Goal: Task Accomplishment & Management: Complete application form

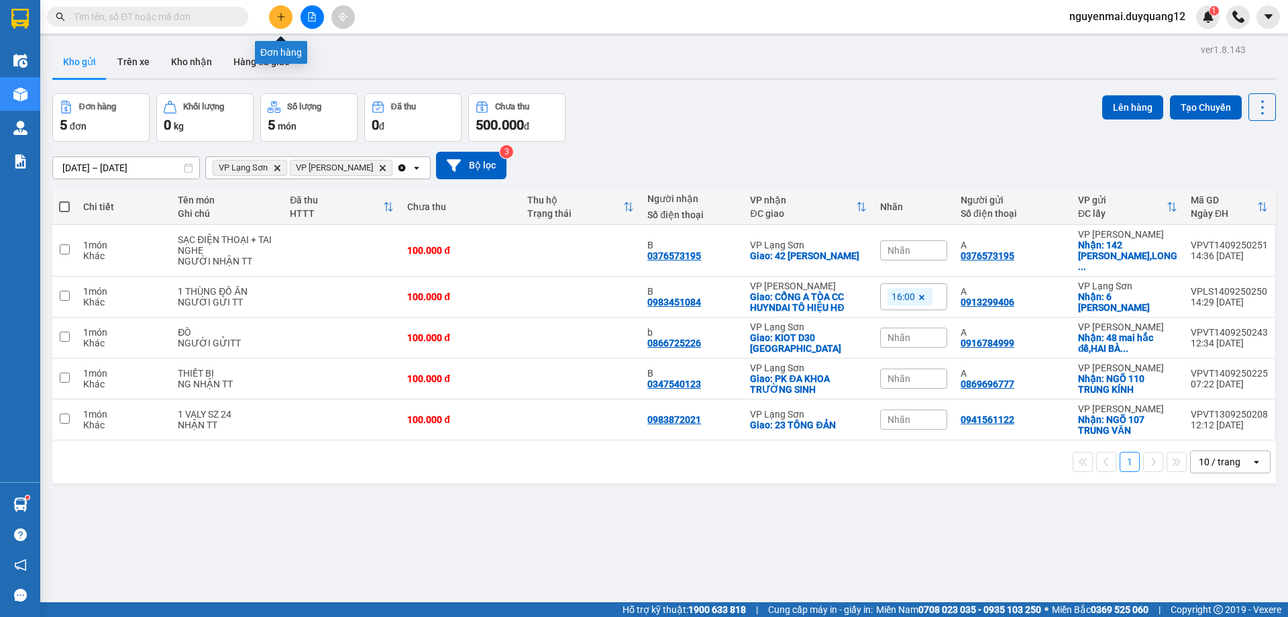
click at [272, 19] on button at bounding box center [280, 16] width 23 height 23
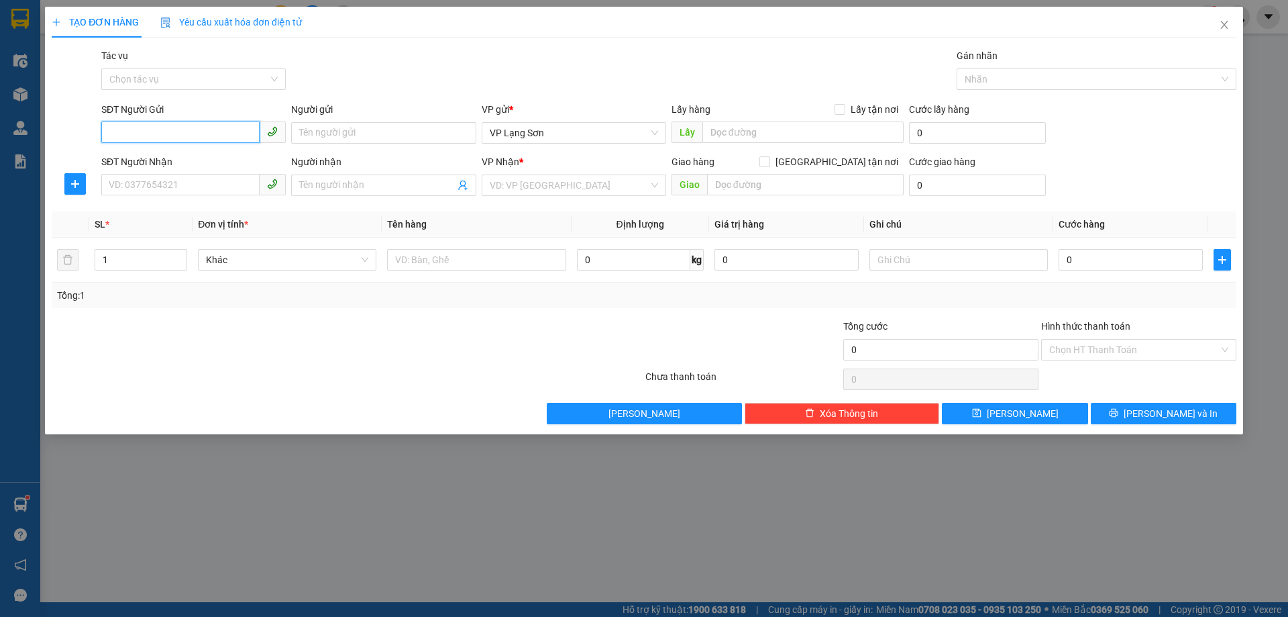
click at [147, 136] on input "SĐT Người Gửi" at bounding box center [180, 131] width 158 height 21
type input "0368464791"
click at [153, 190] on input "SĐT Người Nhận" at bounding box center [180, 184] width 158 height 21
type input "0843983086"
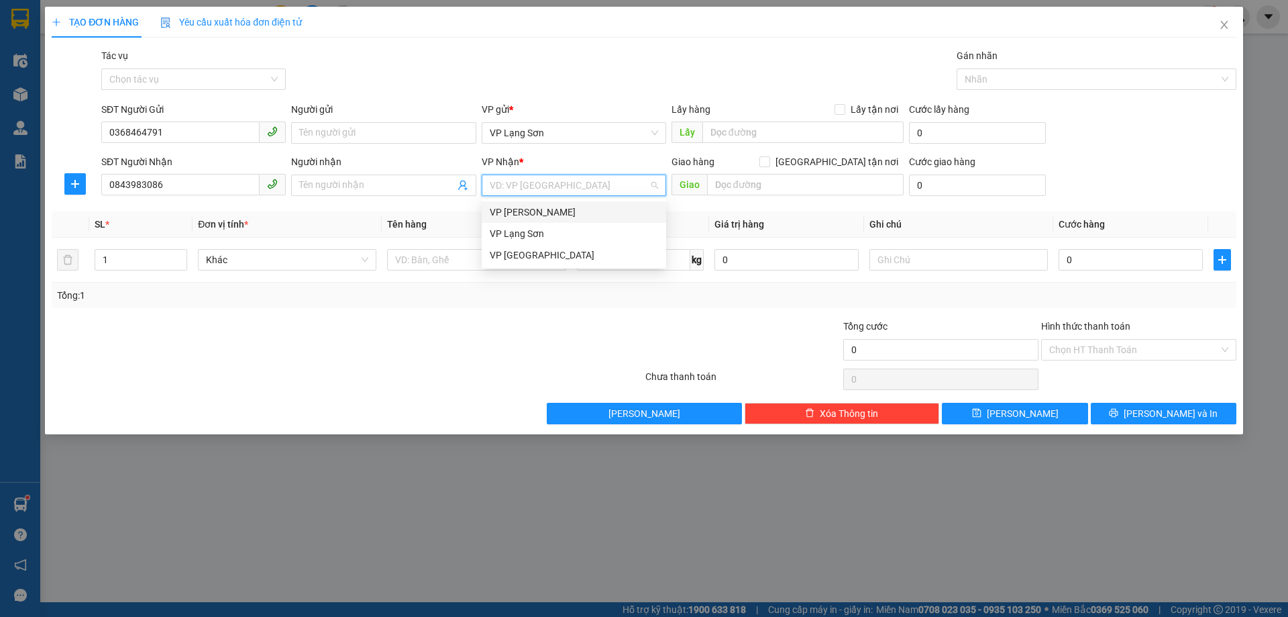
click at [523, 185] on input "search" at bounding box center [569, 185] width 159 height 20
drag, startPoint x: 525, startPoint y: 213, endPoint x: 582, endPoint y: 215, distance: 57.1
click at [531, 213] on div "VP [PERSON_NAME]" at bounding box center [574, 212] width 168 height 15
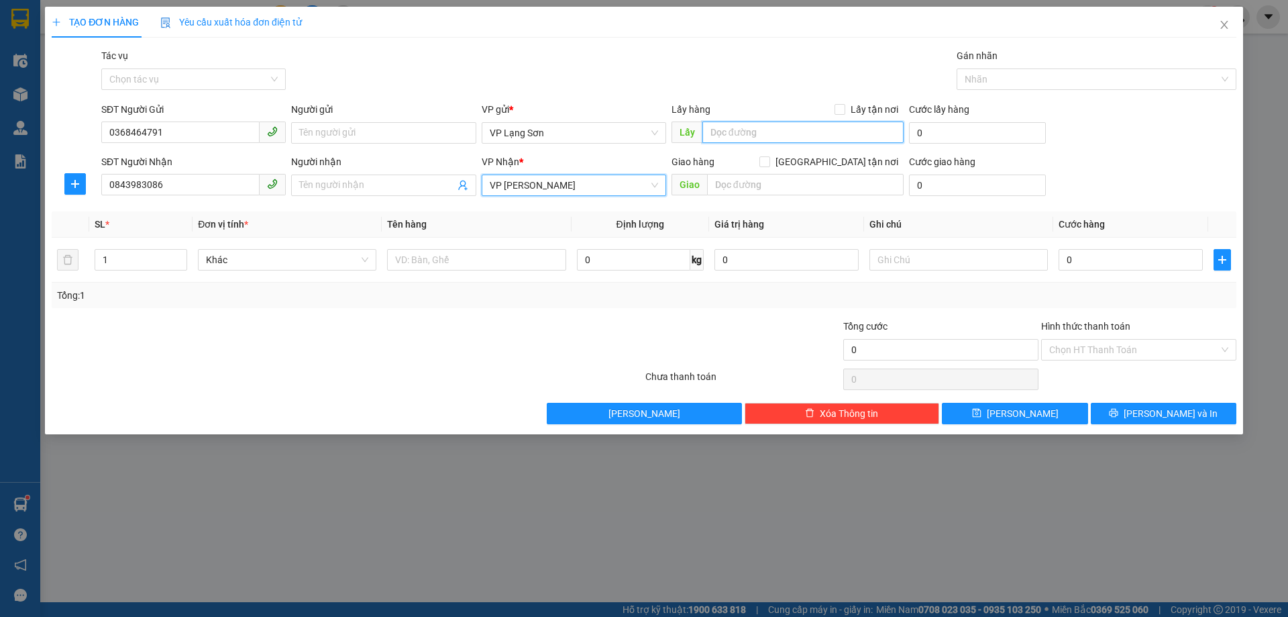
drag, startPoint x: 730, startPoint y: 133, endPoint x: 552, endPoint y: 86, distance: 184.5
click at [729, 134] on input "text" at bounding box center [802, 131] width 201 height 21
type input "VPLS"
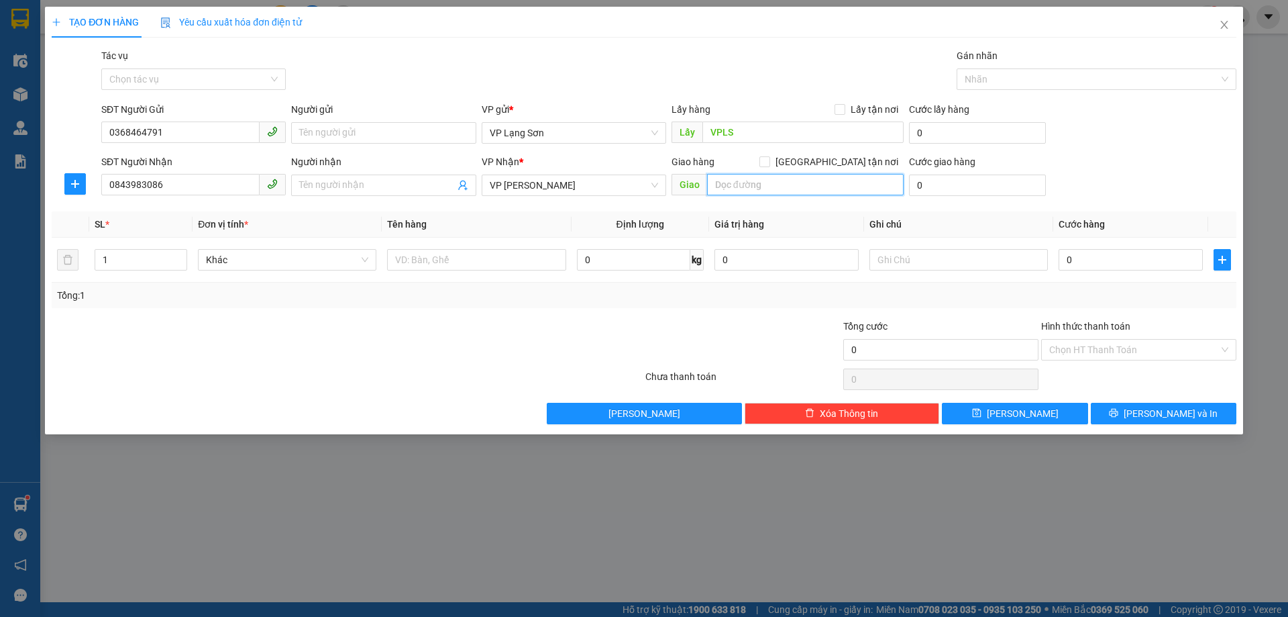
click at [753, 184] on input "text" at bounding box center [805, 184] width 197 height 21
type input "1160 ĐG LÁNG"
click at [837, 167] on label "[GEOGRAPHIC_DATA] tận nơi" at bounding box center [832, 161] width 144 height 15
click at [769, 166] on input "[GEOGRAPHIC_DATA] tận nơi" at bounding box center [764, 160] width 9 height 9
checkbox input "true"
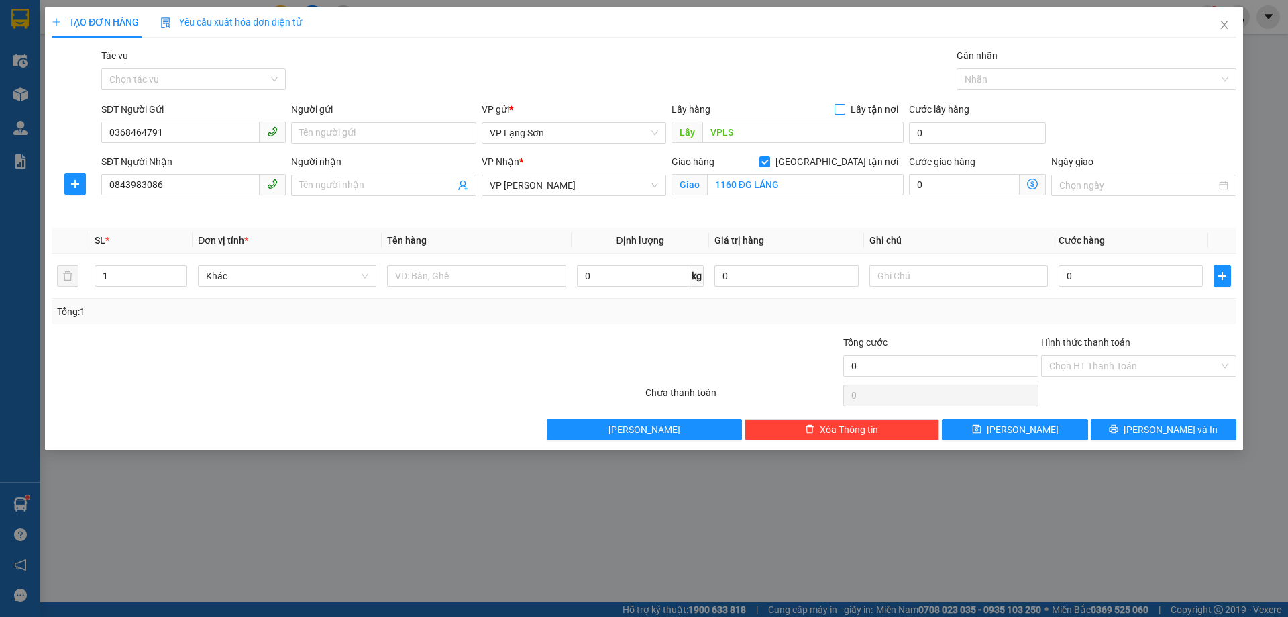
click at [844, 111] on input "Lấy tận nơi" at bounding box center [839, 108] width 9 height 9
checkbox input "true"
click at [914, 270] on input "text" at bounding box center [959, 275] width 178 height 21
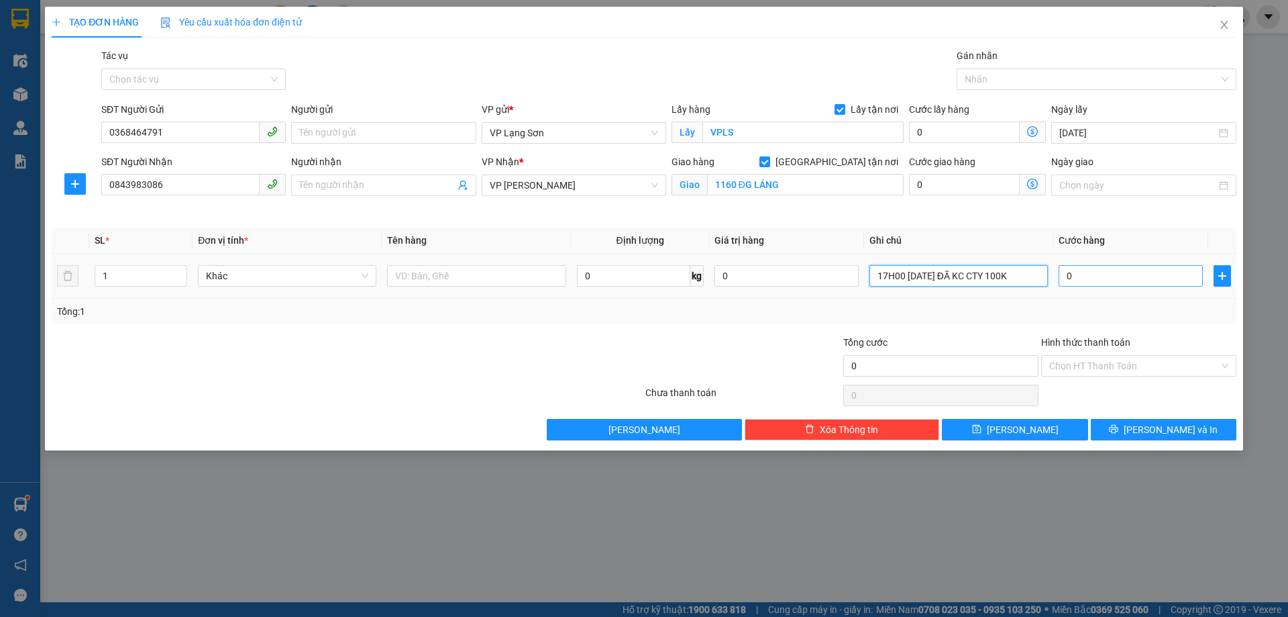
type input "17H00 [DATE] ĐÃ KC CTY 100K"
type input "1"
type input "10"
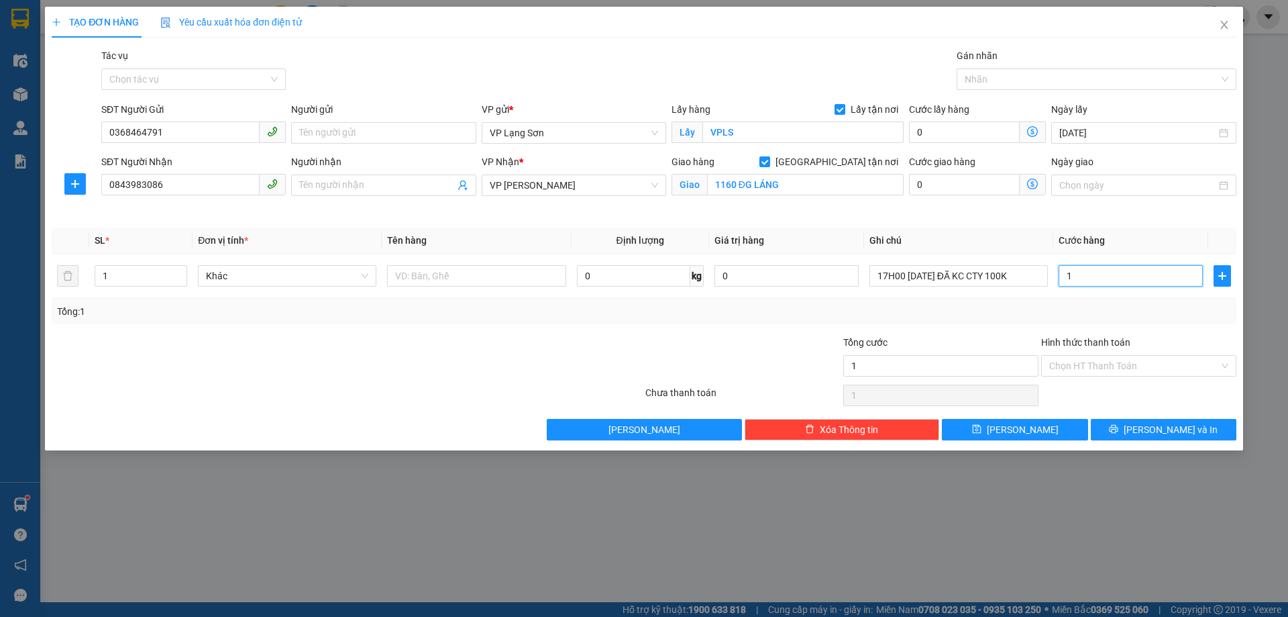
type input "10"
type input "100"
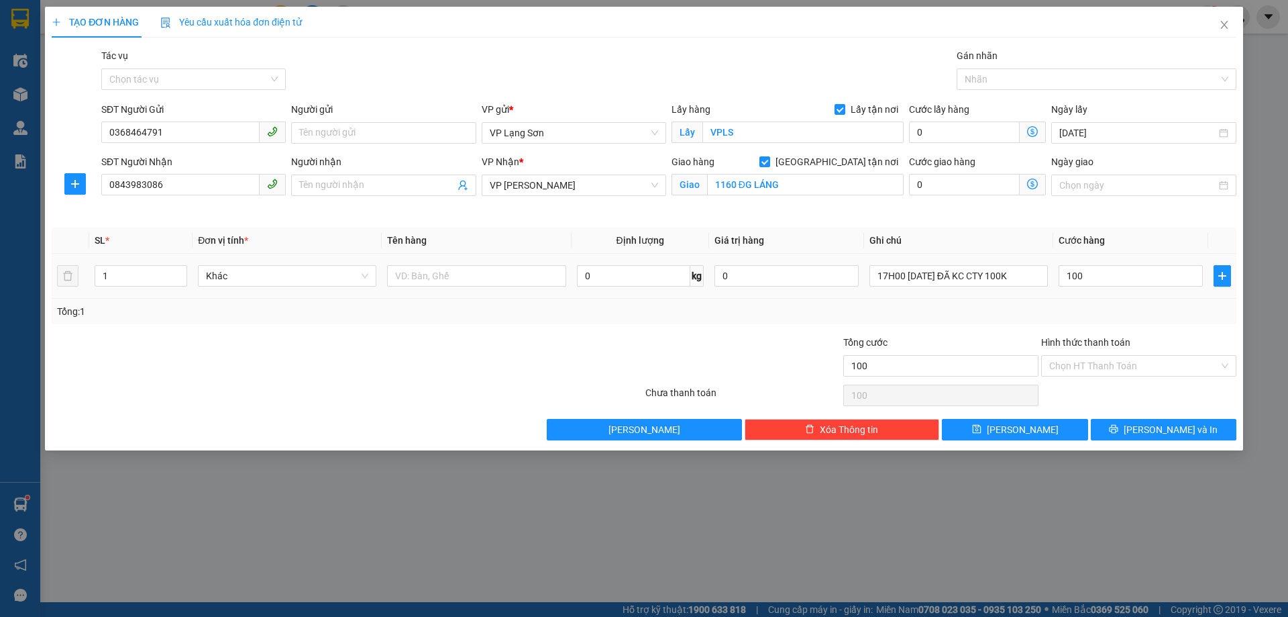
type input "100.000"
drag, startPoint x: 957, startPoint y: 238, endPoint x: 911, endPoint y: 238, distance: 45.6
click at [938, 238] on th "Ghi chú" at bounding box center [958, 240] width 189 height 26
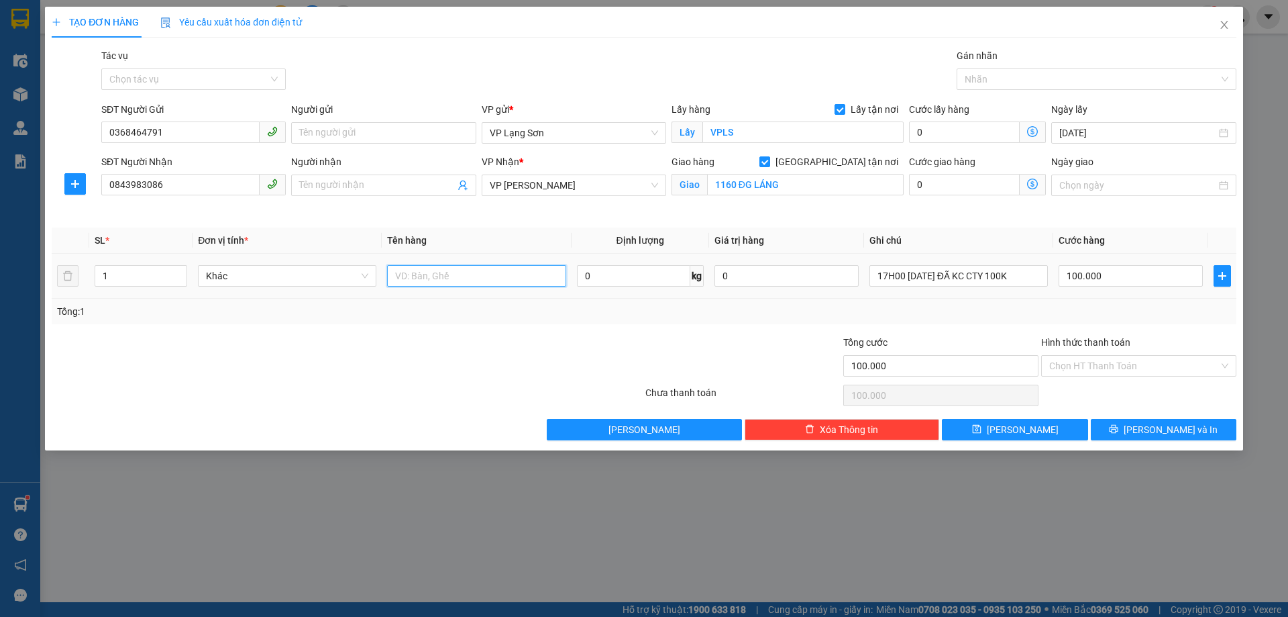
click at [519, 266] on input "text" at bounding box center [476, 275] width 178 height 21
type input "D"
type input "ĐỒ ĂN"
click at [999, 432] on button "[PERSON_NAME]" at bounding box center [1015, 429] width 146 height 21
checkbox input "false"
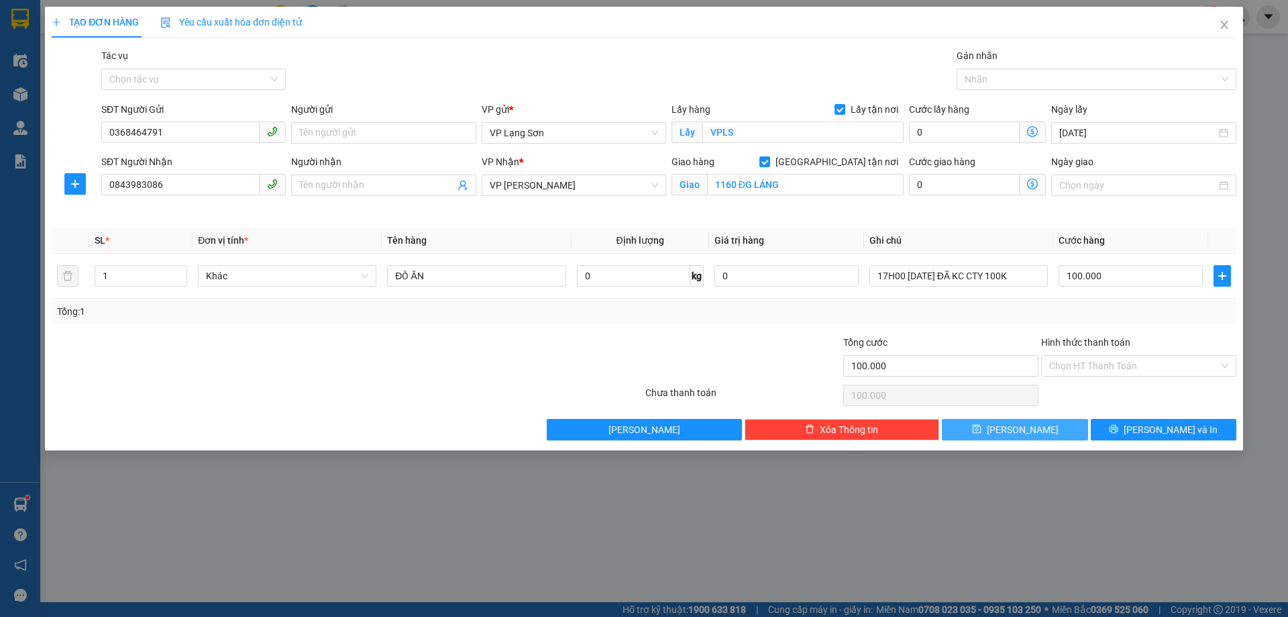
checkbox input "false"
type input "0"
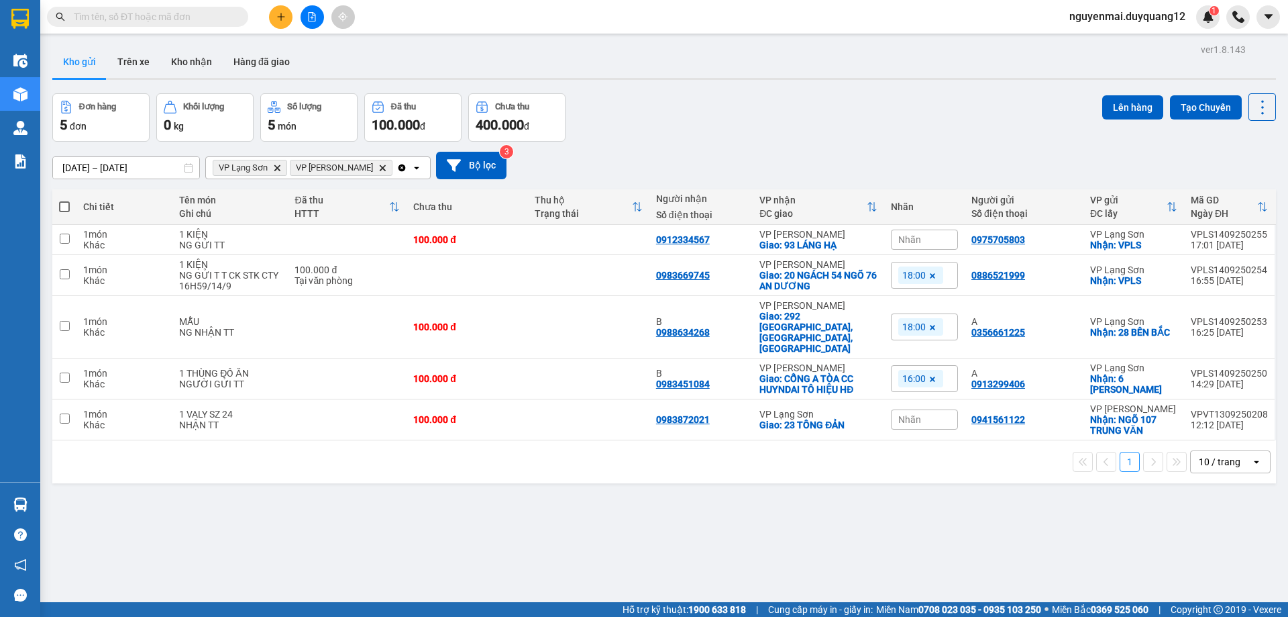
click at [282, 19] on icon "plus" at bounding box center [280, 16] width 9 height 9
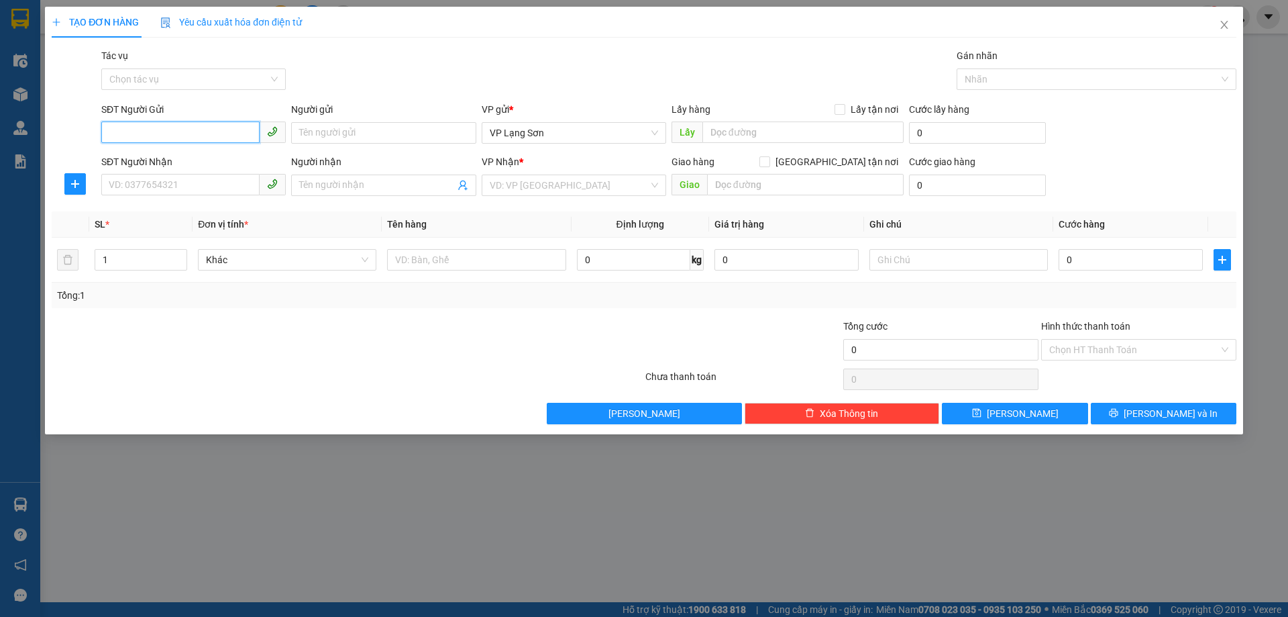
click at [180, 133] on input "SĐT Người Gửi" at bounding box center [180, 131] width 158 height 21
paste input "0914745313"
drag, startPoint x: 604, startPoint y: 132, endPoint x: 597, endPoint y: 141, distance: 11.0
click at [604, 133] on span "VP Lạng Sơn" at bounding box center [574, 133] width 168 height 20
type input "0914745313"
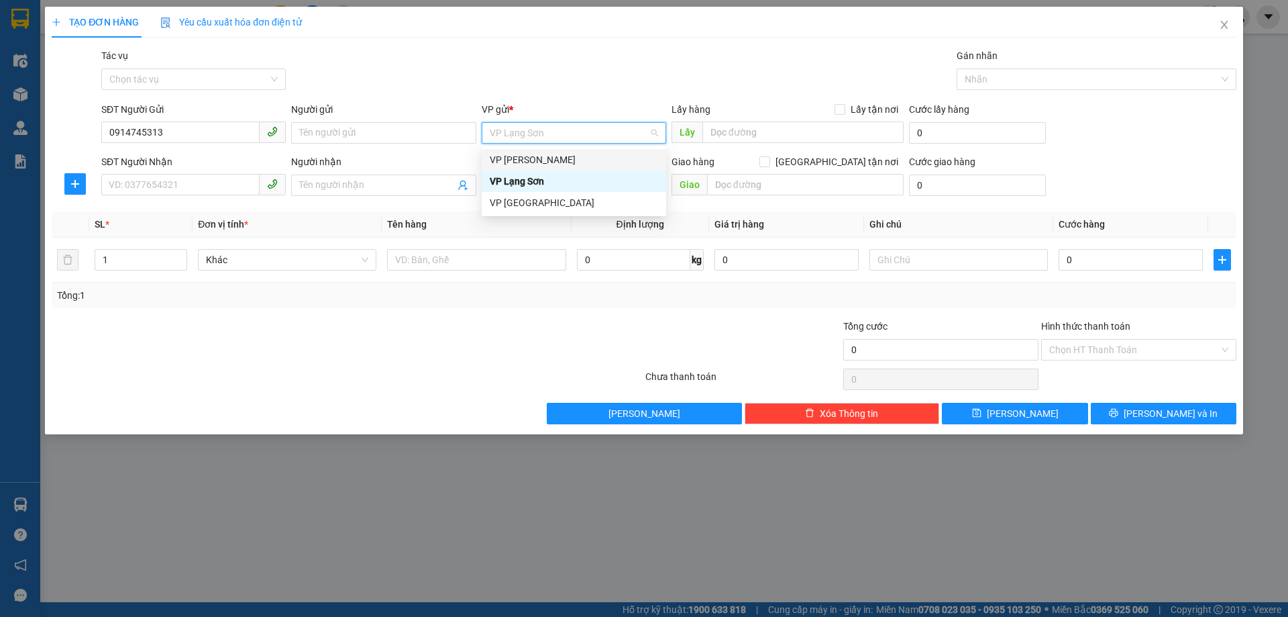
click at [564, 163] on div "VP [PERSON_NAME]" at bounding box center [574, 159] width 168 height 15
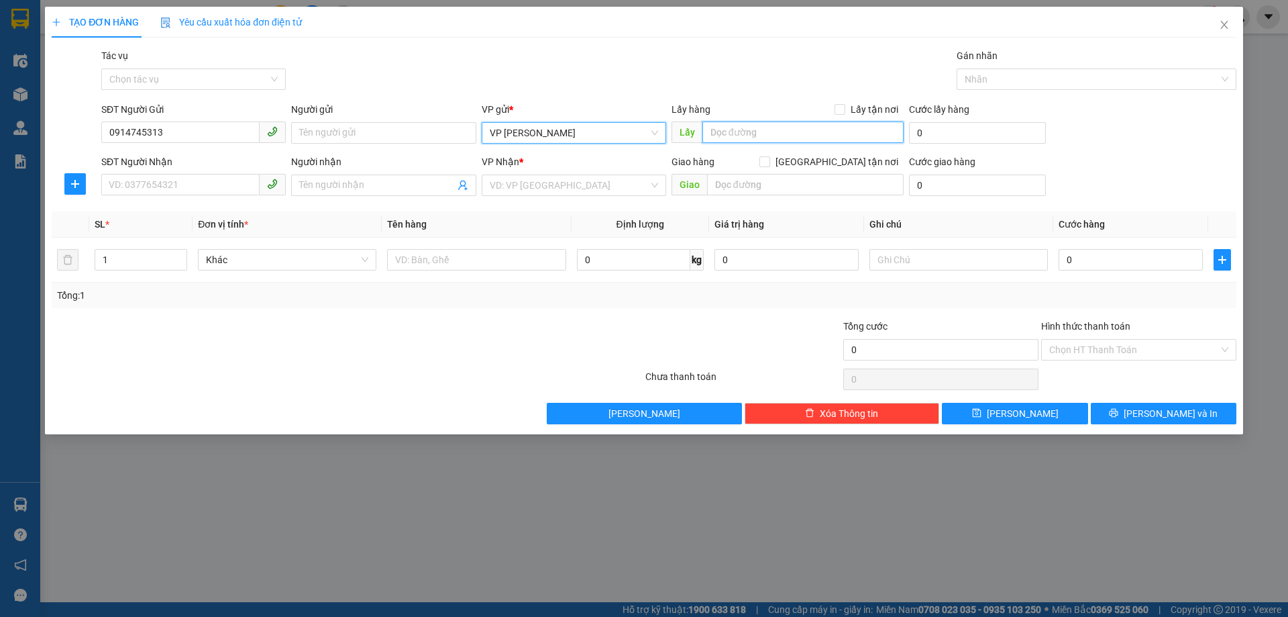
drag, startPoint x: 792, startPoint y: 140, endPoint x: 762, endPoint y: 135, distance: 29.9
click at [790, 140] on input "text" at bounding box center [802, 131] width 201 height 21
type input "PAC `1 TIME"
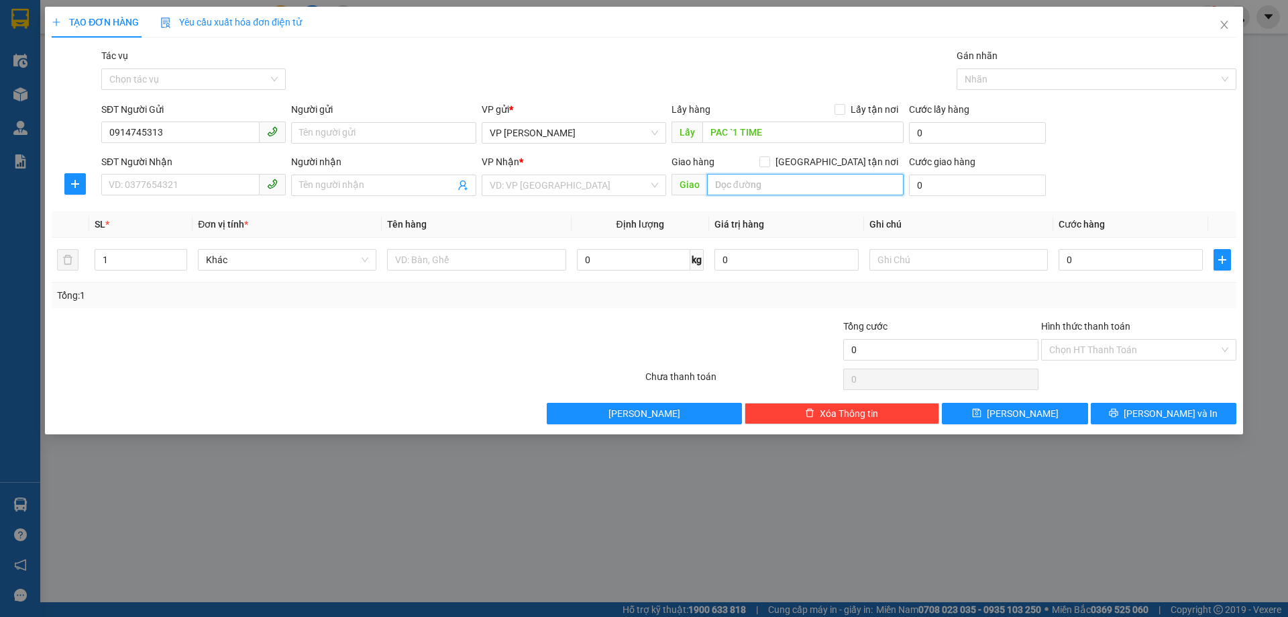
click at [742, 186] on input "text" at bounding box center [805, 184] width 197 height 21
drag, startPoint x: 721, startPoint y: 187, endPoint x: 655, endPoint y: 195, distance: 67.0
click at [672, 195] on div "Giao 5 NGÕ 35 Đ4ÈO GIANG" at bounding box center [788, 184] width 232 height 21
type input "NGÕ 35 Đ4ÈO GIANG"
click at [576, 186] on input "search" at bounding box center [569, 185] width 159 height 20
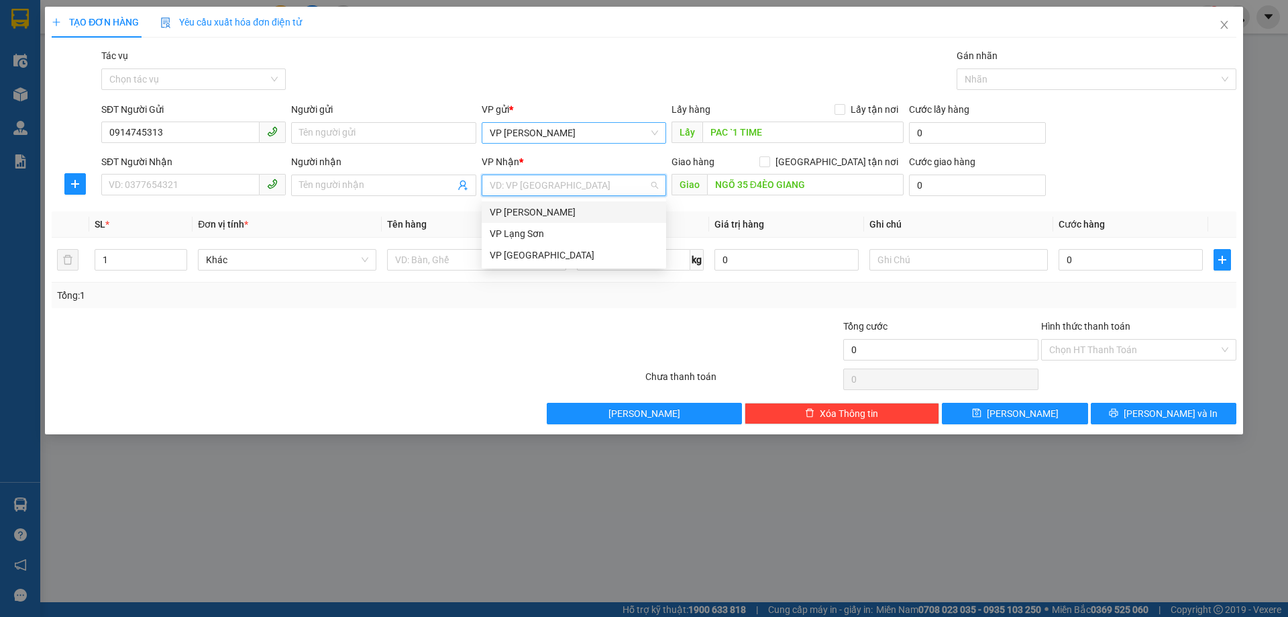
click at [560, 133] on span "VP [PERSON_NAME]" at bounding box center [574, 133] width 168 height 20
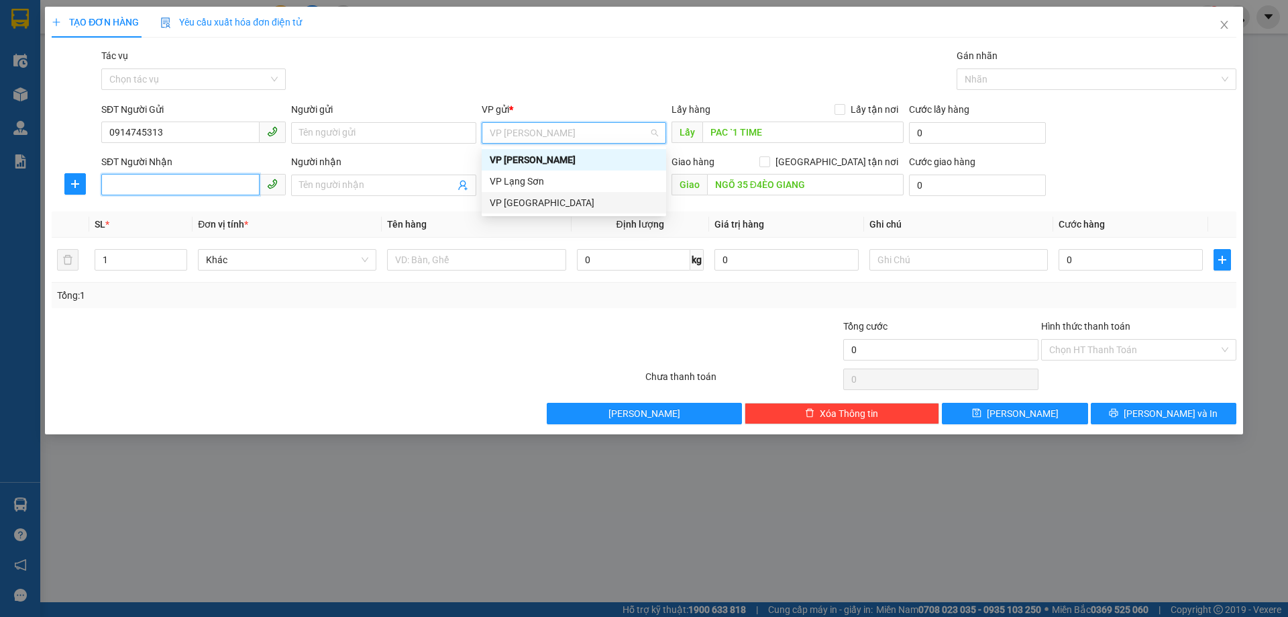
click at [234, 188] on input "SĐT Người Nhận" at bounding box center [180, 184] width 158 height 21
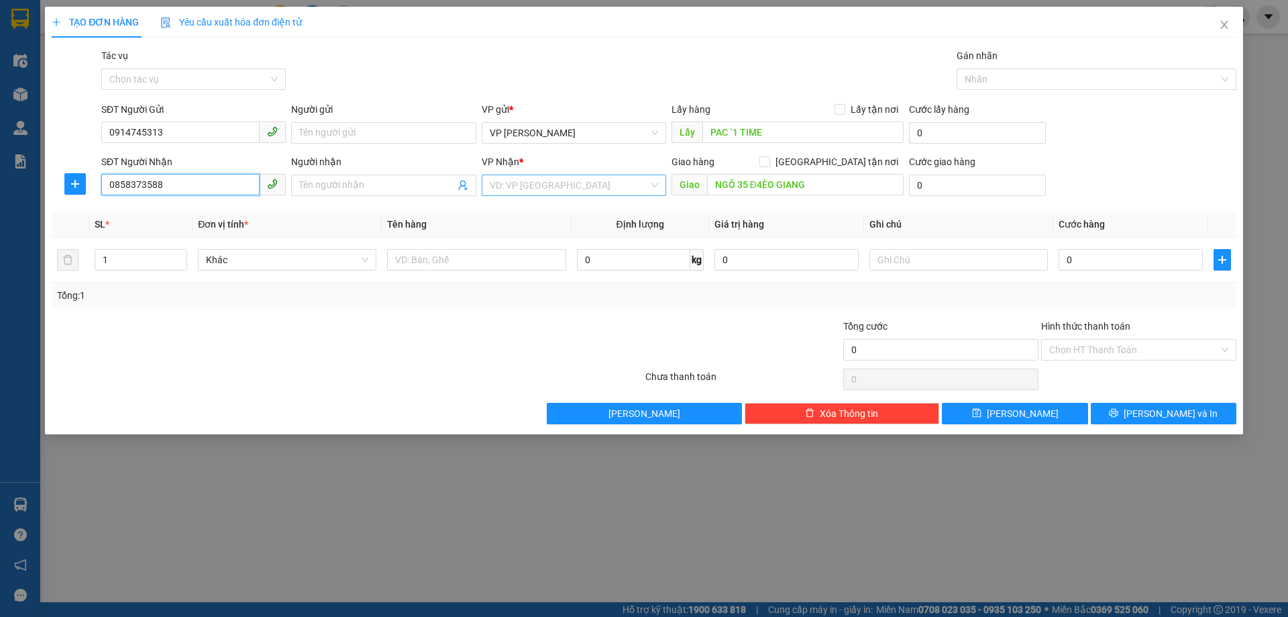
type input "0858373588"
click at [576, 187] on input "search" at bounding box center [569, 185] width 159 height 20
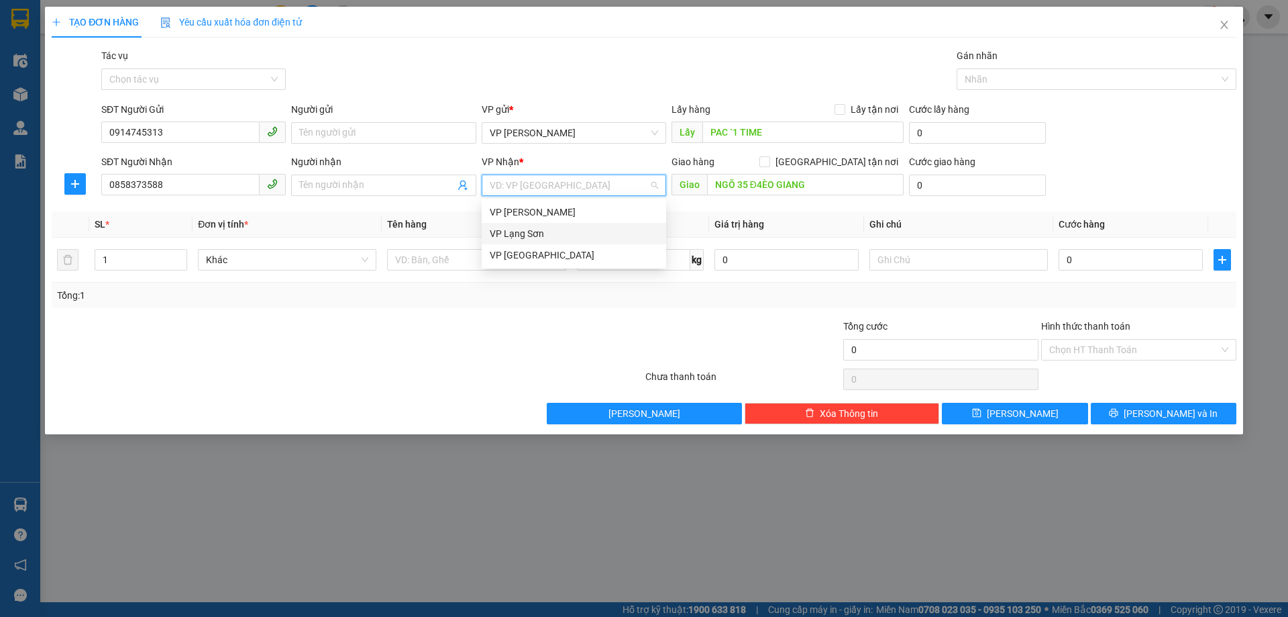
drag, startPoint x: 569, startPoint y: 238, endPoint x: 857, endPoint y: 232, distance: 287.9
click at [570, 237] on div "VP Lạng Sơn" at bounding box center [574, 233] width 168 height 15
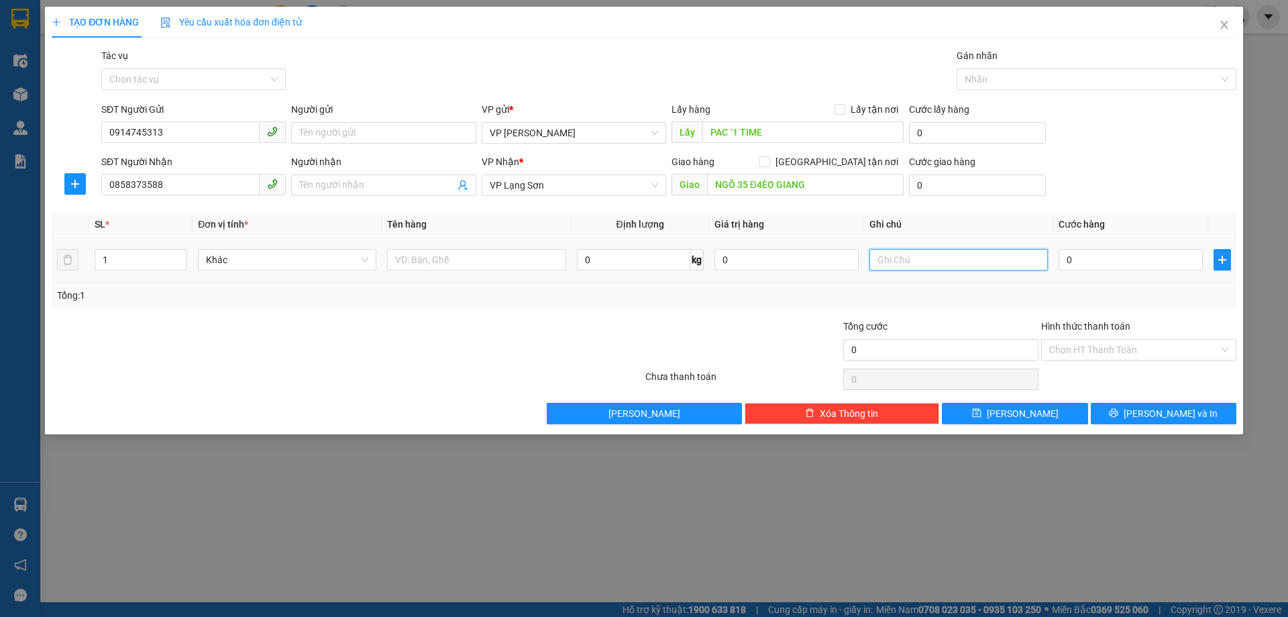
drag, startPoint x: 943, startPoint y: 264, endPoint x: 925, endPoint y: 264, distance: 18.1
click at [941, 264] on input "text" at bounding box center [959, 259] width 178 height 21
type input "NG GỬI TT"
click at [1087, 261] on input "0" at bounding box center [1131, 259] width 144 height 21
type input "1"
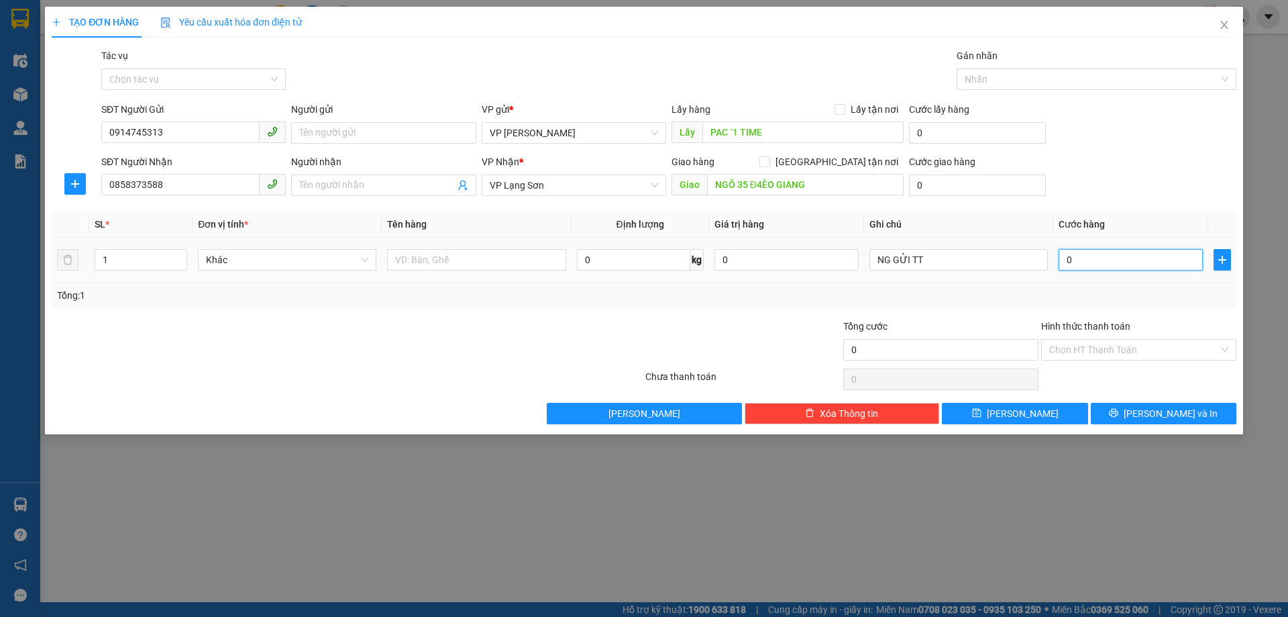
type input "1"
type input "10"
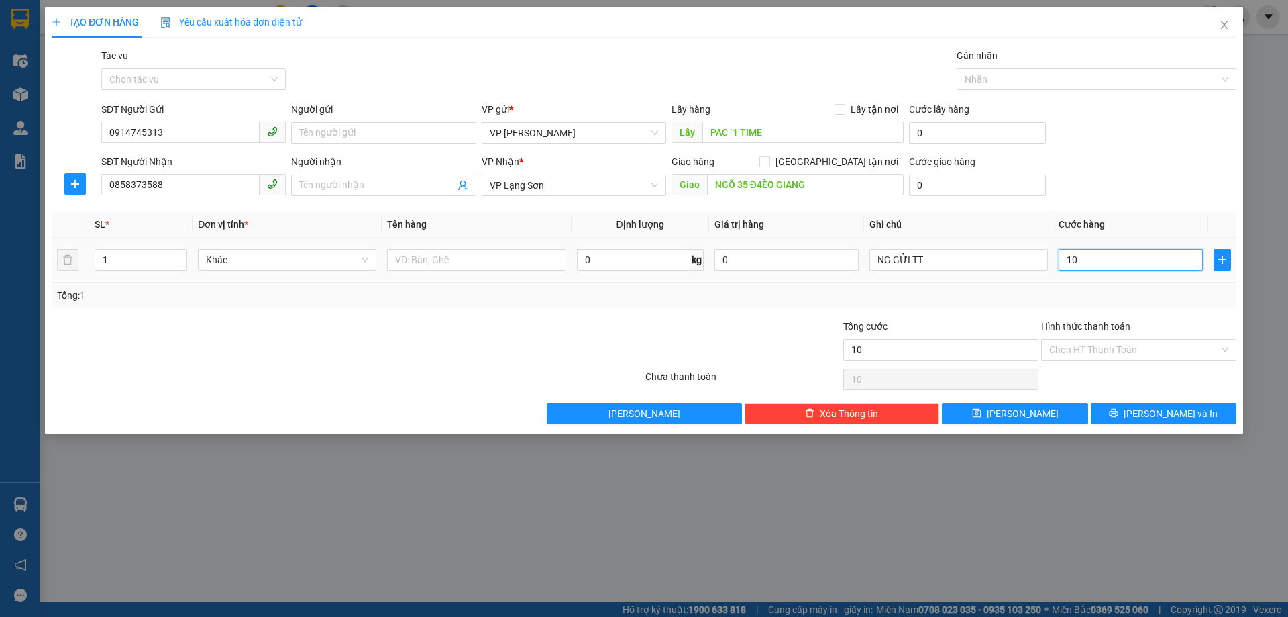
type input "100"
type input "100.000"
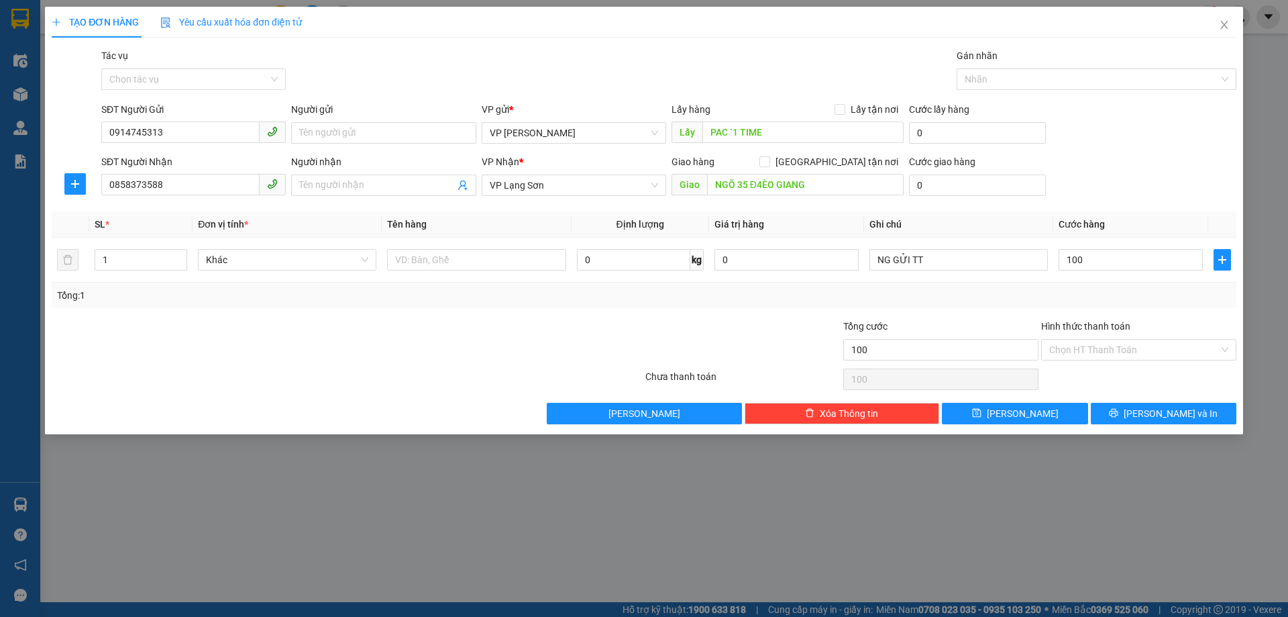
type input "100.000"
drag, startPoint x: 1110, startPoint y: 134, endPoint x: 943, endPoint y: 142, distance: 167.9
click at [1062, 142] on div "SĐT Người Gửi 0914745313 Người gửi Tên người gửi VP gửi * VP Minh Khai Lấy hàng…" at bounding box center [669, 125] width 1141 height 47
drag, startPoint x: 842, startPoint y: 110, endPoint x: 829, endPoint y: 168, distance: 59.1
click at [842, 116] on label "Lấy tận nơi" at bounding box center [869, 109] width 69 height 15
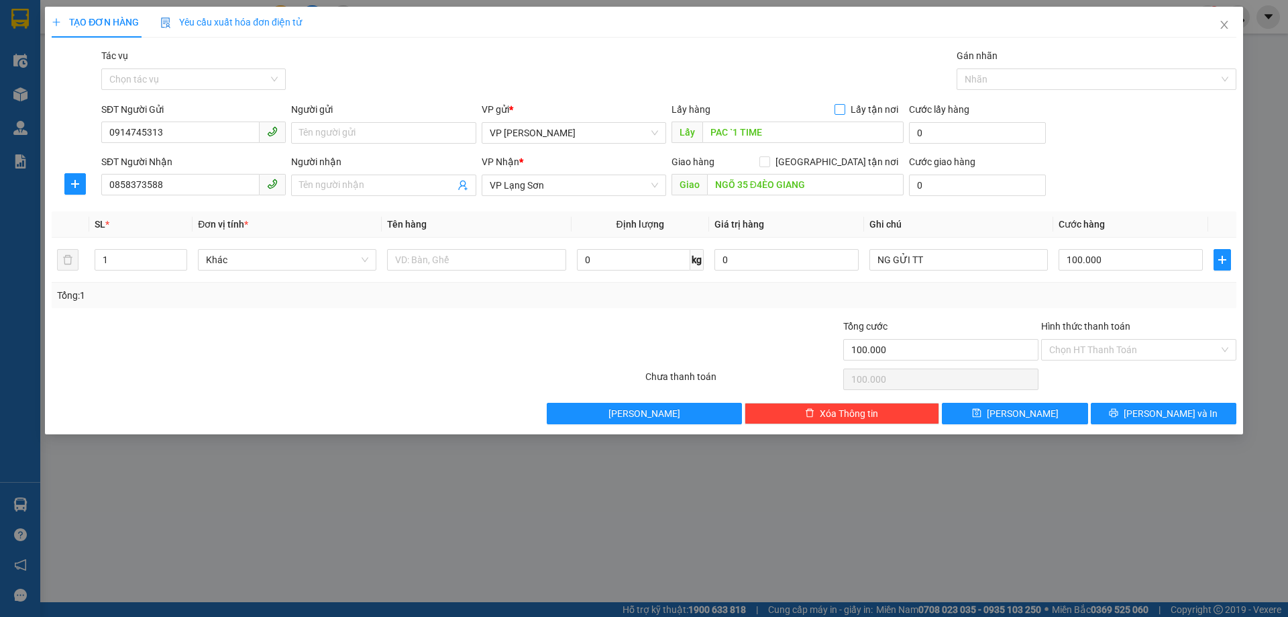
click at [842, 113] on input "Lấy tận nơi" at bounding box center [839, 108] width 9 height 9
checkbox input "true"
click at [769, 157] on input "[GEOGRAPHIC_DATA] tận nơi" at bounding box center [764, 160] width 9 height 9
checkbox input "true"
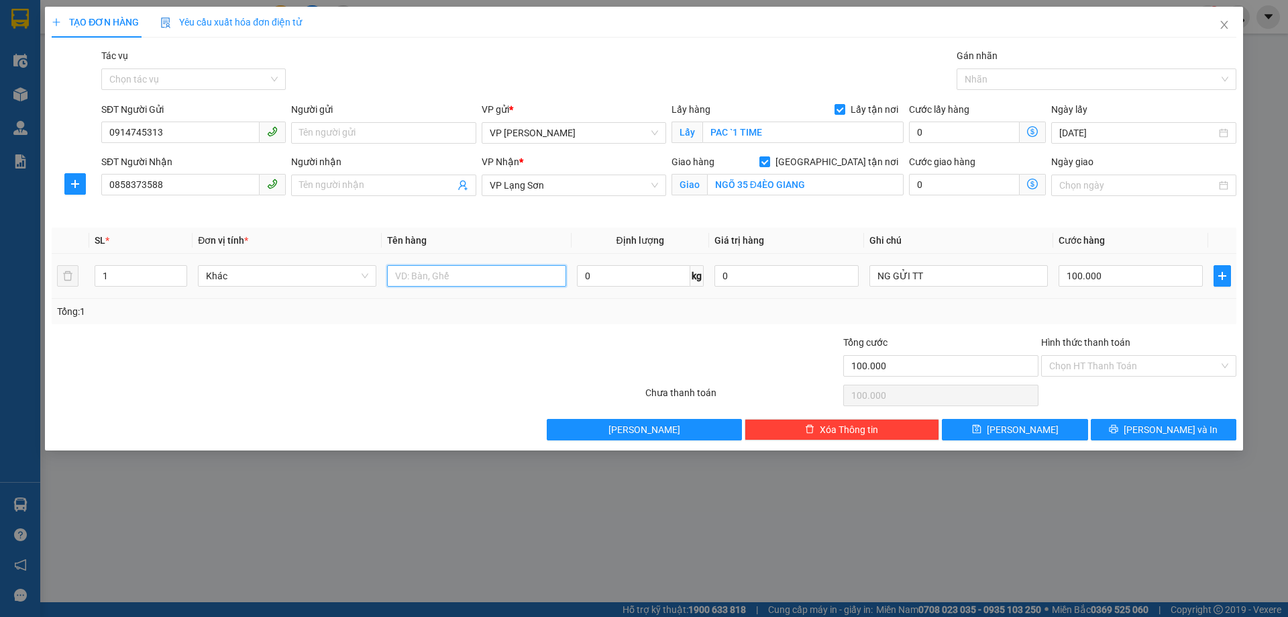
click at [470, 277] on input "text" at bounding box center [476, 275] width 178 height 21
type input "Q"
type input "QUÀN ÁO"
click at [727, 132] on input "PAC `1 TIME" at bounding box center [802, 131] width 201 height 21
drag, startPoint x: 732, startPoint y: 129, endPoint x: 704, endPoint y: 132, distance: 27.6
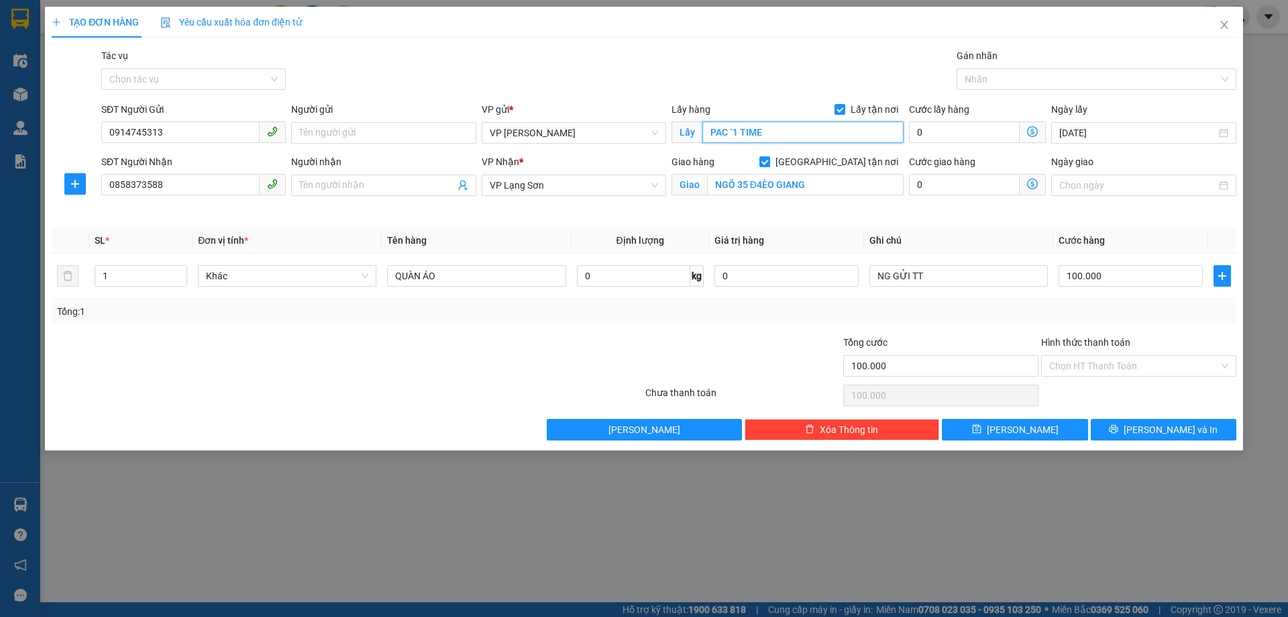
click at [704, 132] on input "PAC `1 TIME" at bounding box center [802, 131] width 201 height 21
type input "PARK 1 TIME"
click at [1010, 429] on button "[PERSON_NAME]" at bounding box center [1015, 429] width 146 height 21
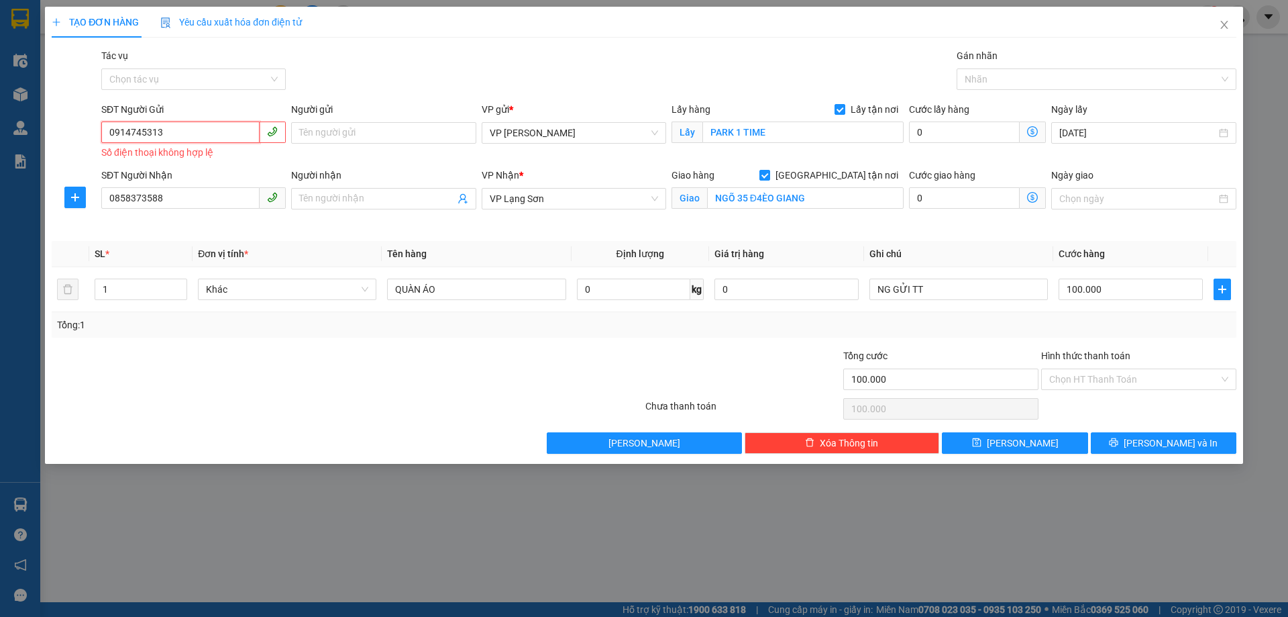
click at [115, 134] on input "0914745313" at bounding box center [180, 131] width 158 height 21
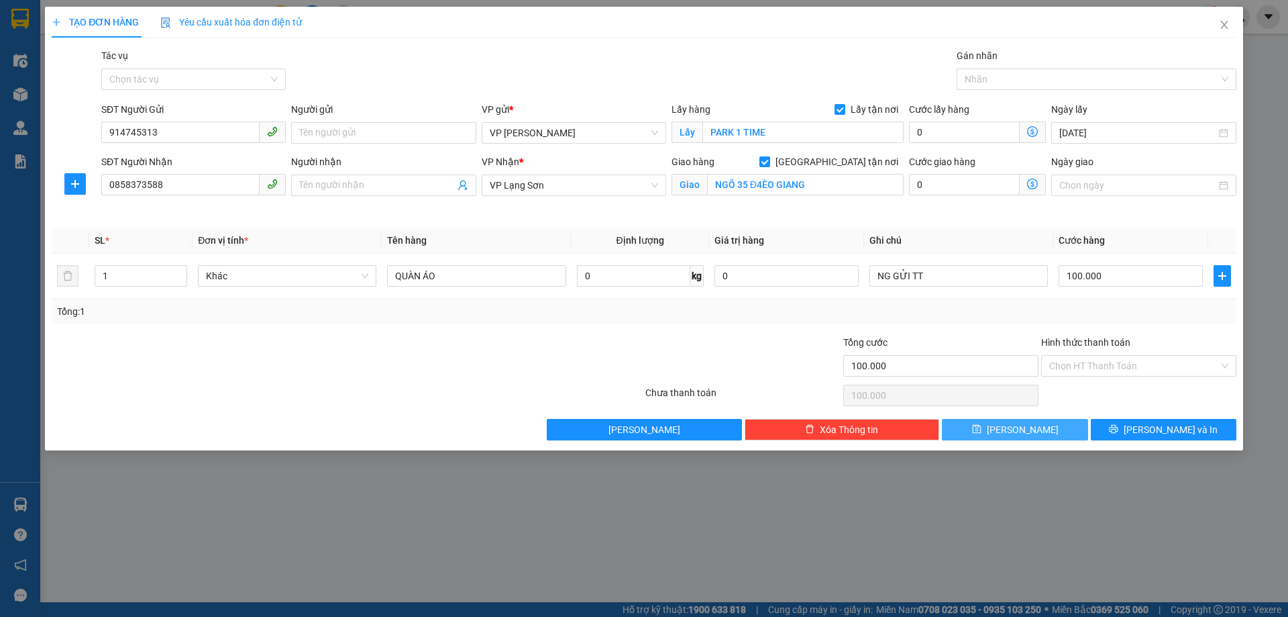
click at [972, 435] on button "[PERSON_NAME]" at bounding box center [1015, 429] width 146 height 21
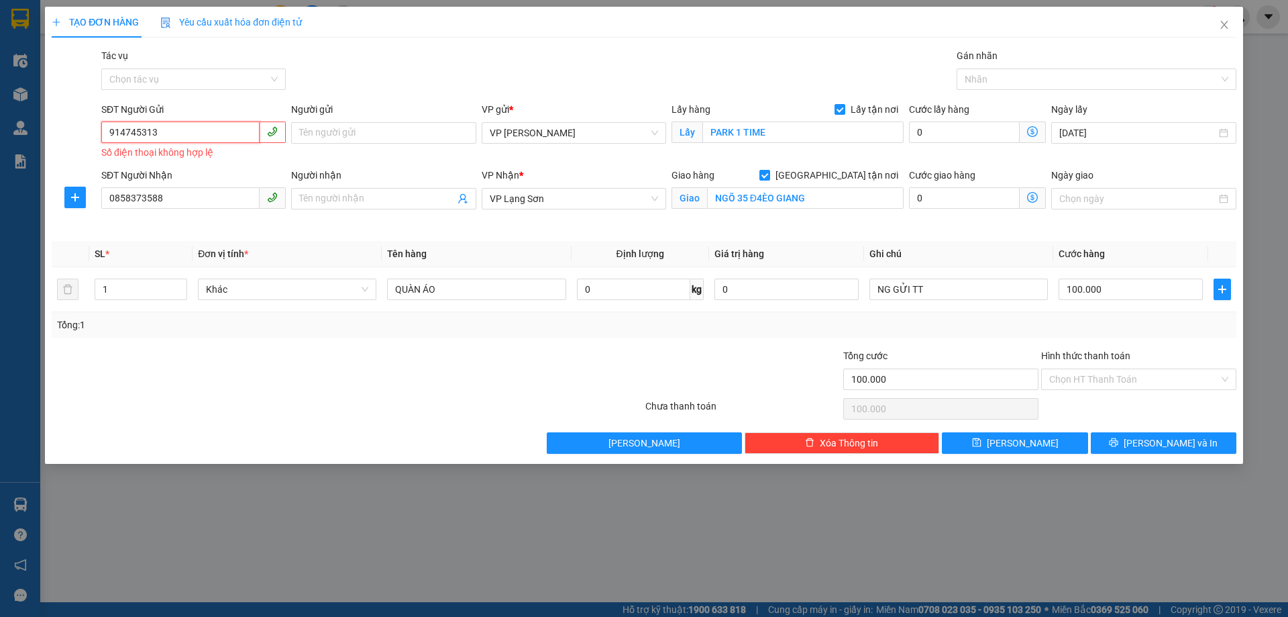
click at [228, 131] on input "914745313" at bounding box center [180, 131] width 158 height 21
click at [109, 132] on input "914745313" at bounding box center [180, 131] width 158 height 21
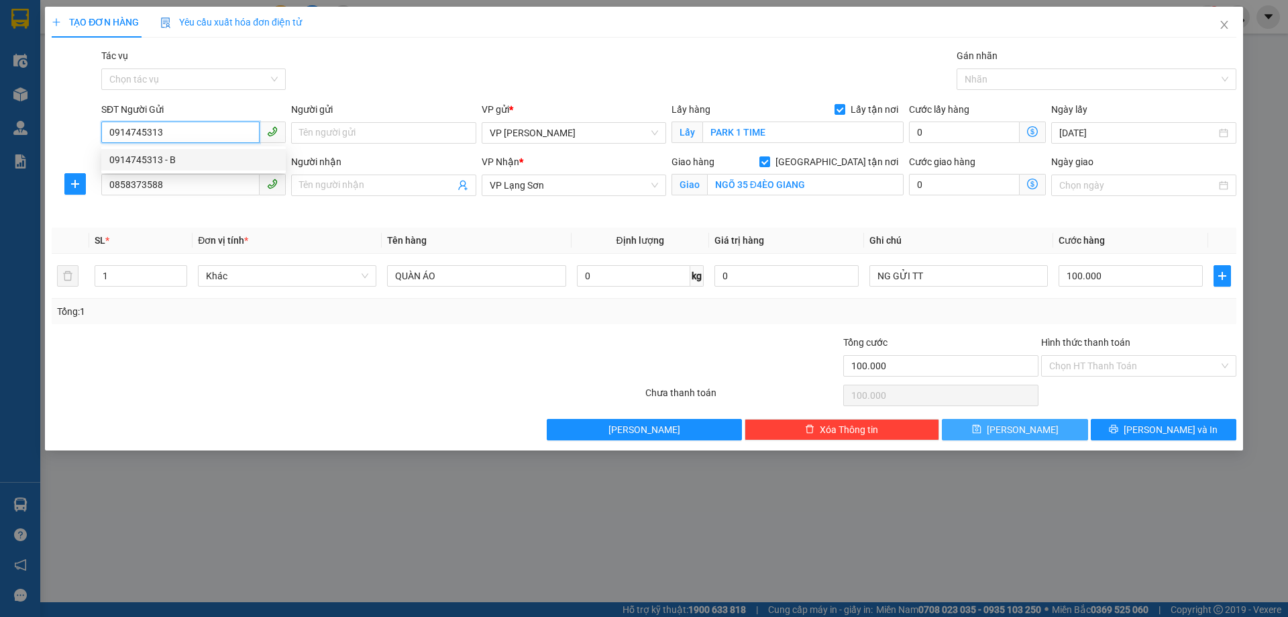
type input "0914745313"
click at [1031, 425] on button "[PERSON_NAME]" at bounding box center [1015, 429] width 146 height 21
checkbox input "false"
type input "0"
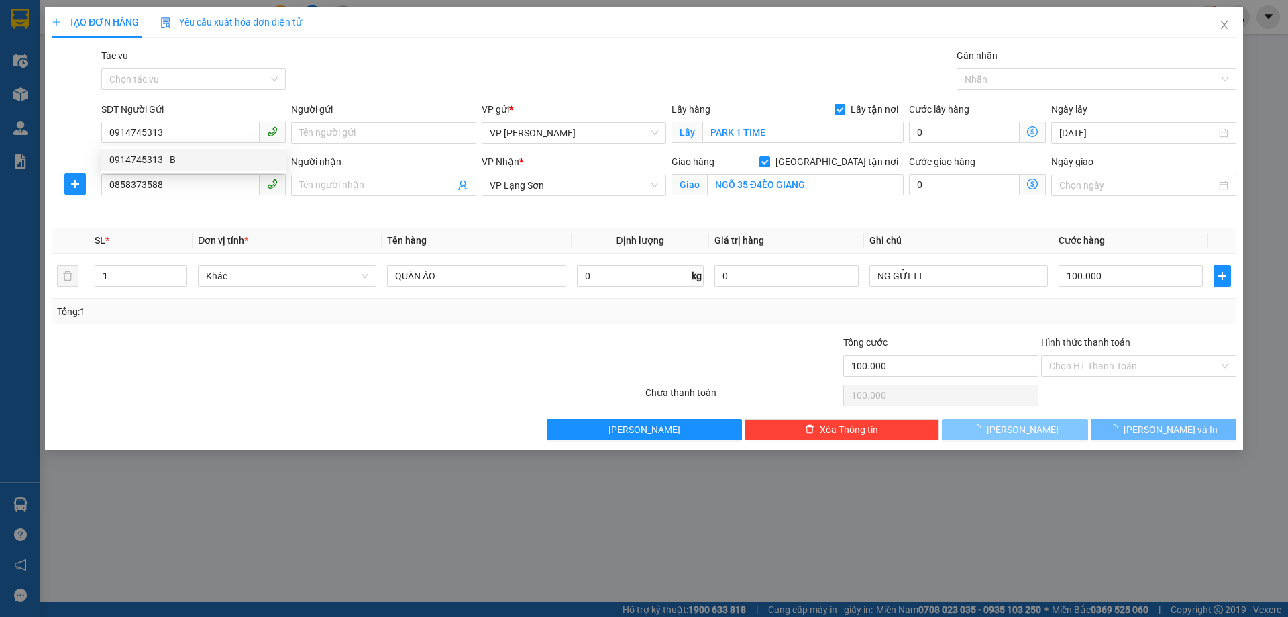
type input "0"
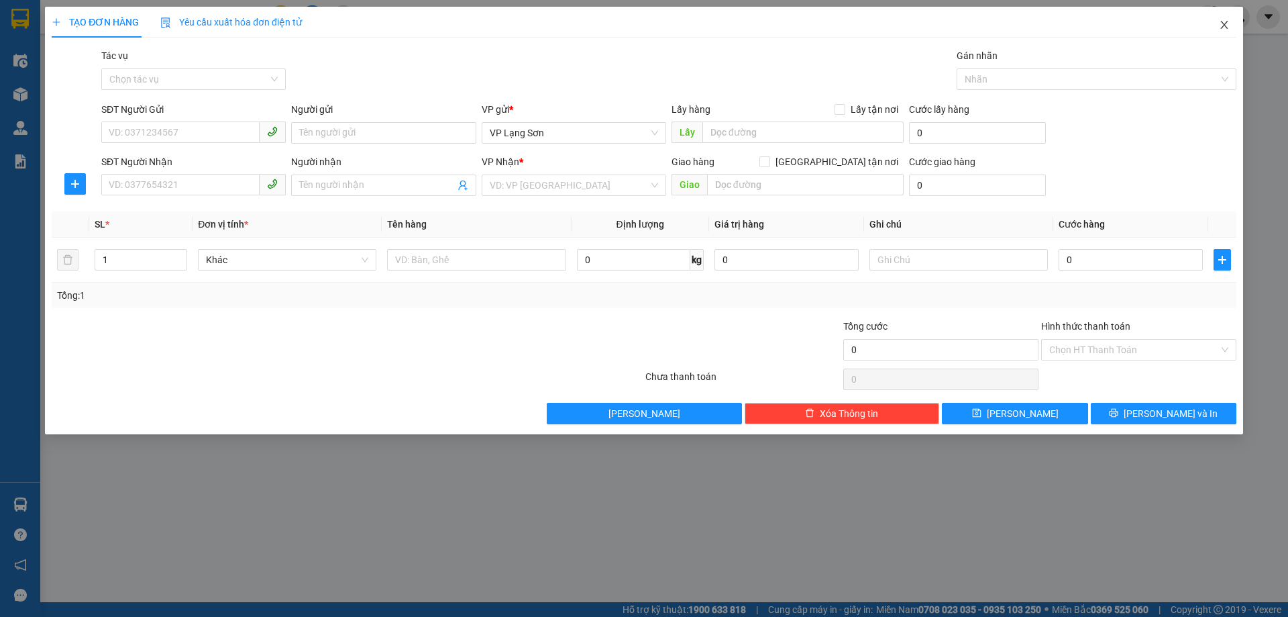
click at [1220, 30] on icon "close" at bounding box center [1224, 24] width 11 height 11
